Goal: Information Seeking & Learning: Compare options

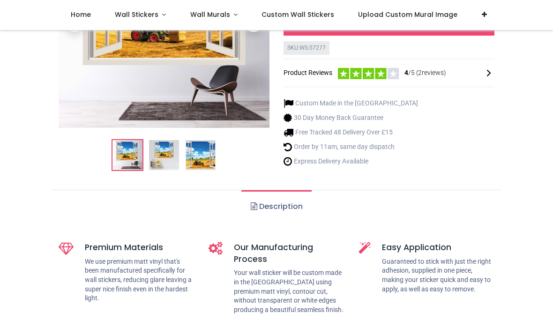
scroll to position [163, 0]
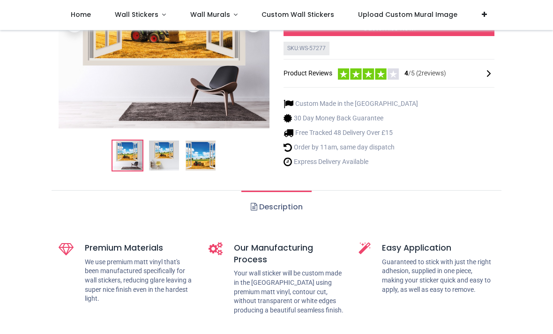
click at [161, 156] on img at bounding box center [164, 156] width 30 height 30
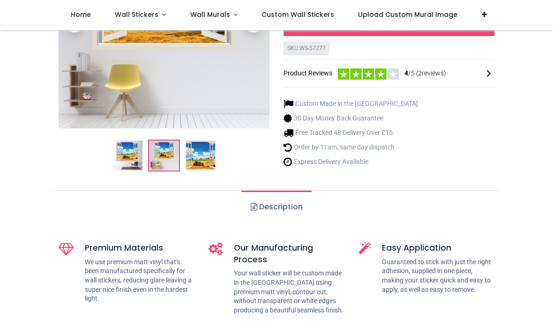
click at [197, 149] on img at bounding box center [201, 156] width 30 height 30
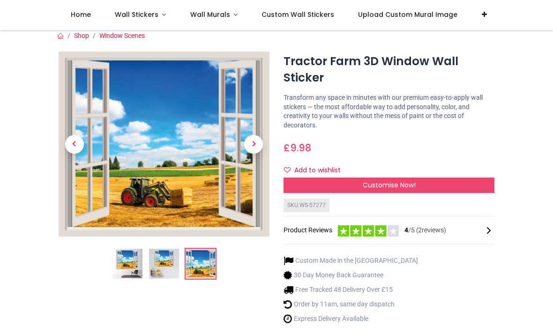
scroll to position [7, 0]
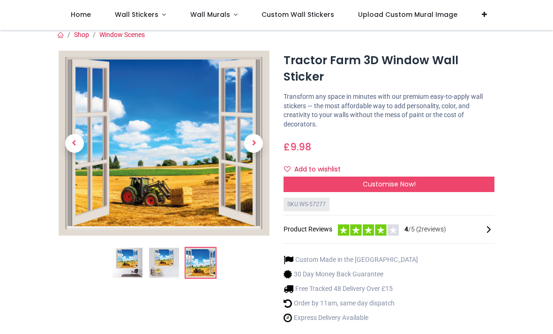
click at [302, 182] on div "Customise Now!" at bounding box center [389, 185] width 211 height 16
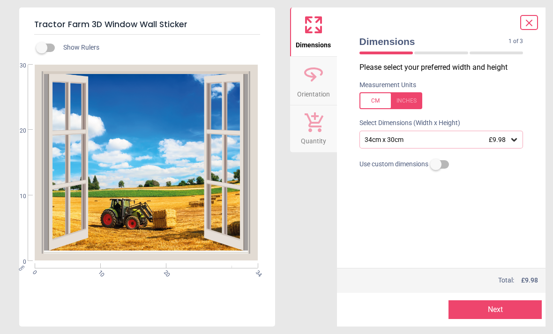
click at [513, 139] on icon at bounding box center [515, 139] width 6 height 3
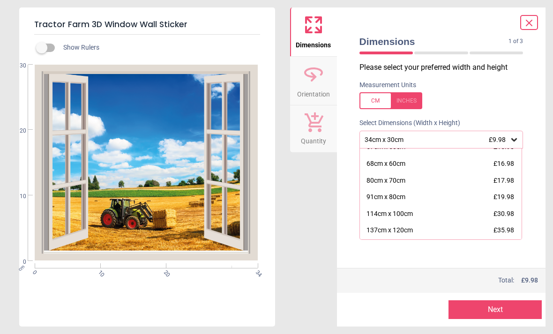
scroll to position [45, 0]
click at [375, 208] on div "114cm x 100cm" at bounding box center [390, 212] width 46 height 9
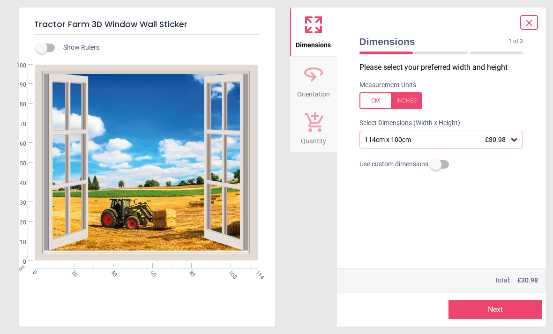
click at [510, 138] on icon at bounding box center [514, 139] width 9 height 9
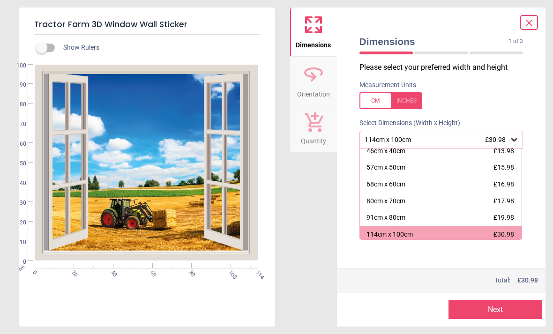
scroll to position [24, 0]
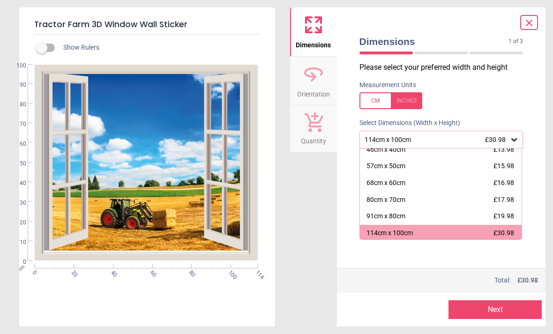
click at [391, 212] on div "91cm x 80cm" at bounding box center [386, 216] width 39 height 9
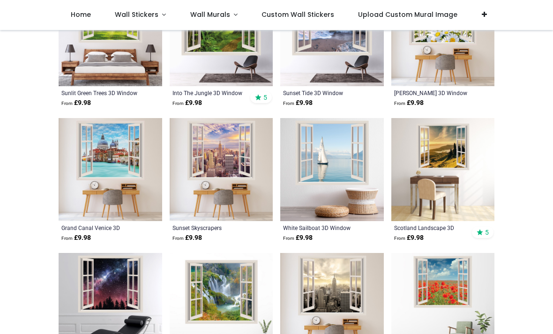
scroll to position [1047, 0]
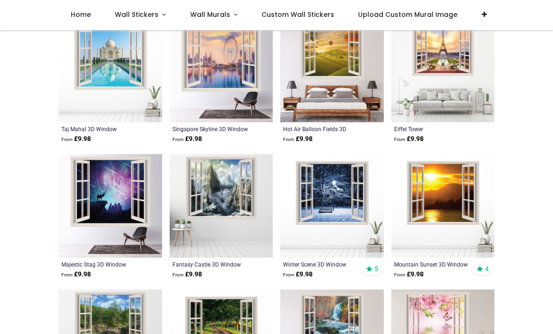
scroll to position [1958, 0]
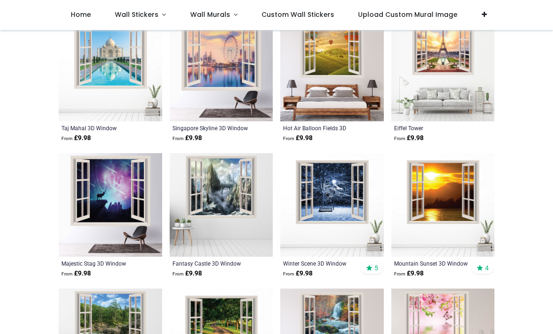
click at [305, 99] on img at bounding box center [332, 70] width 104 height 104
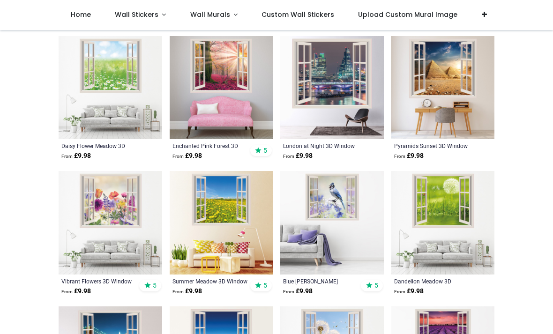
scroll to position [488, 0]
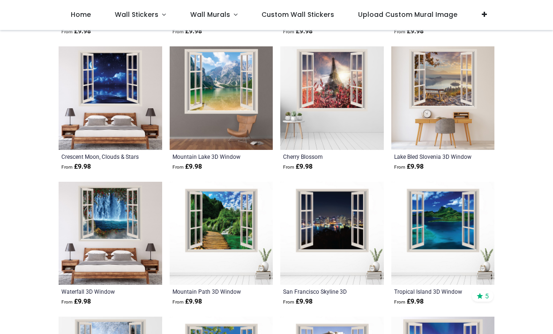
scroll to position [1685, 0]
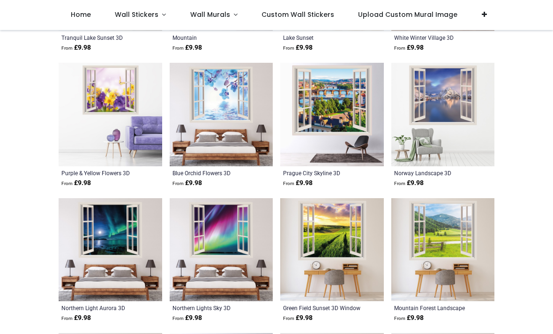
scroll to position [2266, 0]
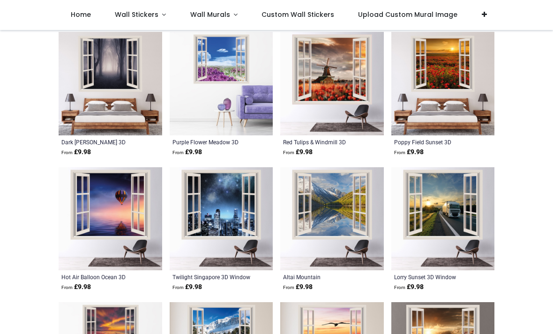
scroll to position [3044, 0]
